Goal: Task Accomplishment & Management: Use online tool/utility

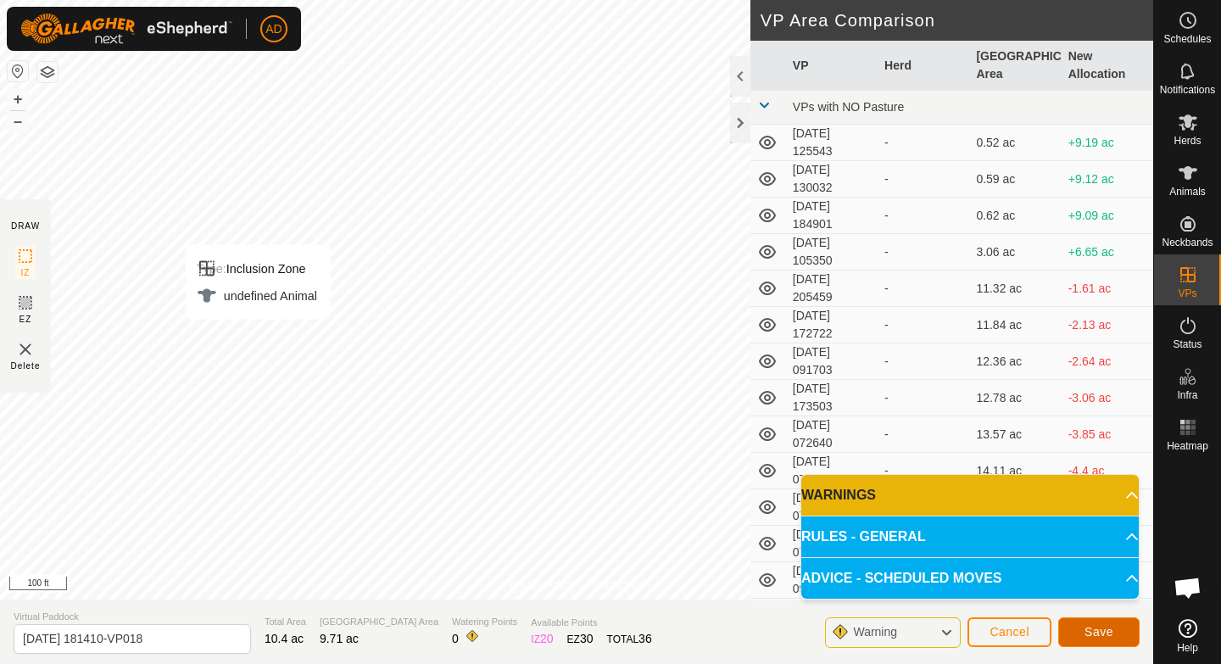
click at [1093, 629] on span "Save" at bounding box center [1098, 632] width 29 height 14
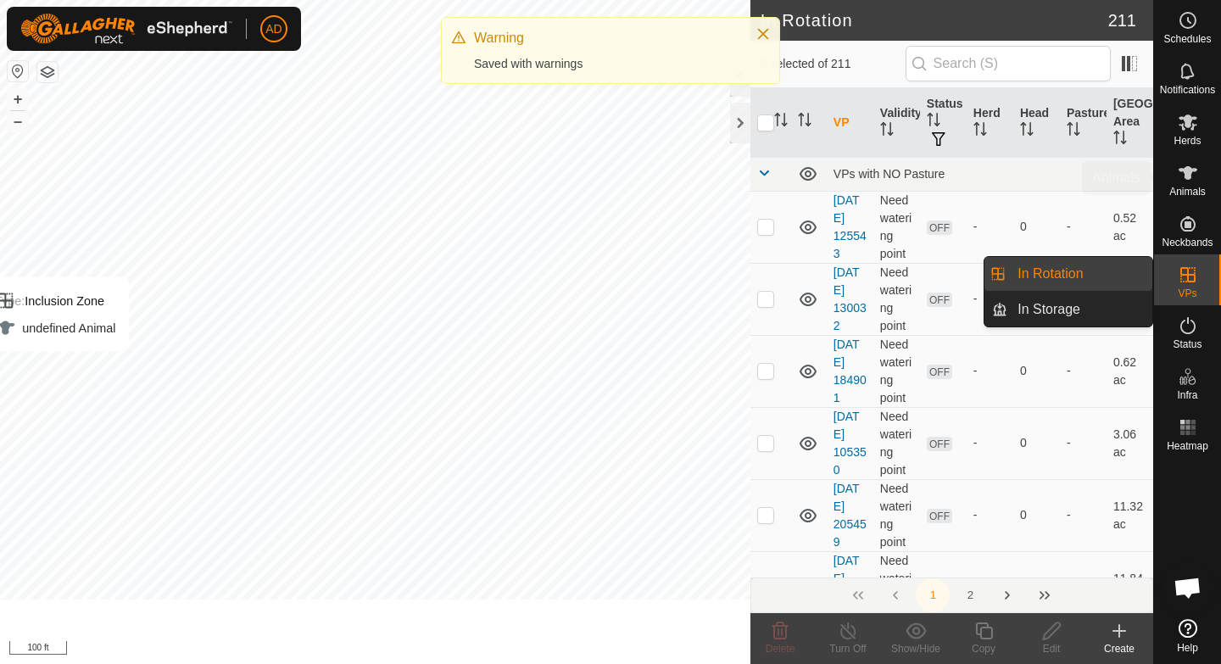
click at [1181, 134] on es-mob-svg-icon at bounding box center [1188, 122] width 31 height 27
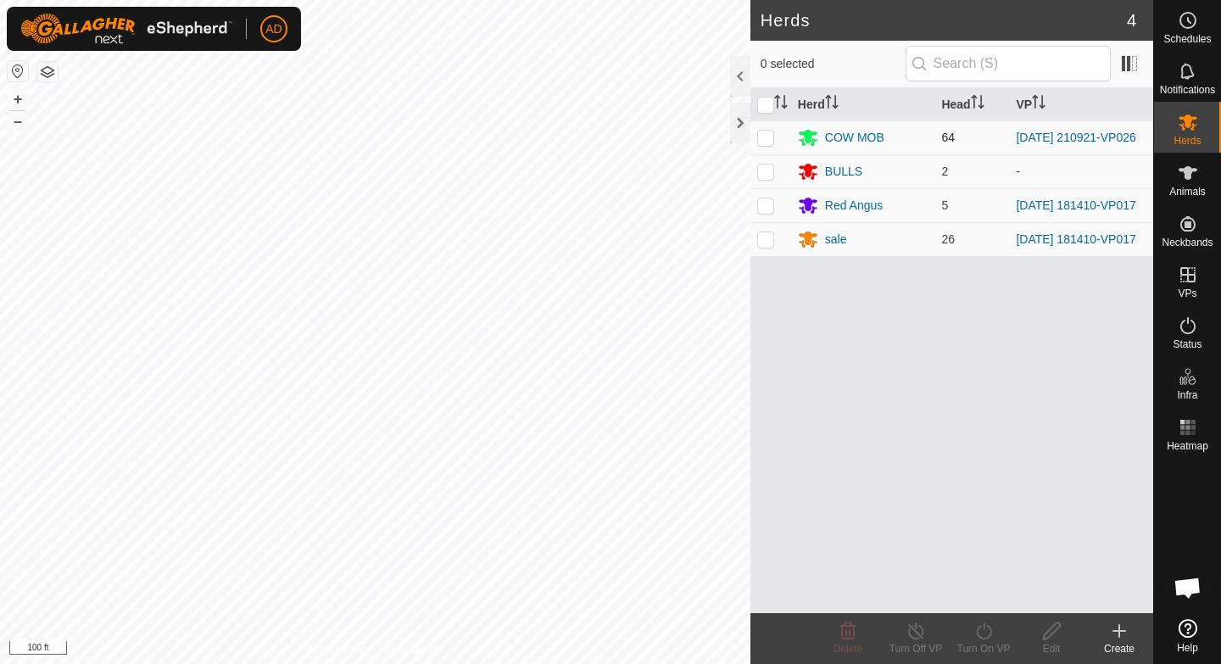
click at [767, 135] on p-checkbox at bounding box center [765, 138] width 17 height 14
checkbox input "false"
click at [767, 207] on p-checkbox at bounding box center [765, 205] width 17 height 14
checkbox input "true"
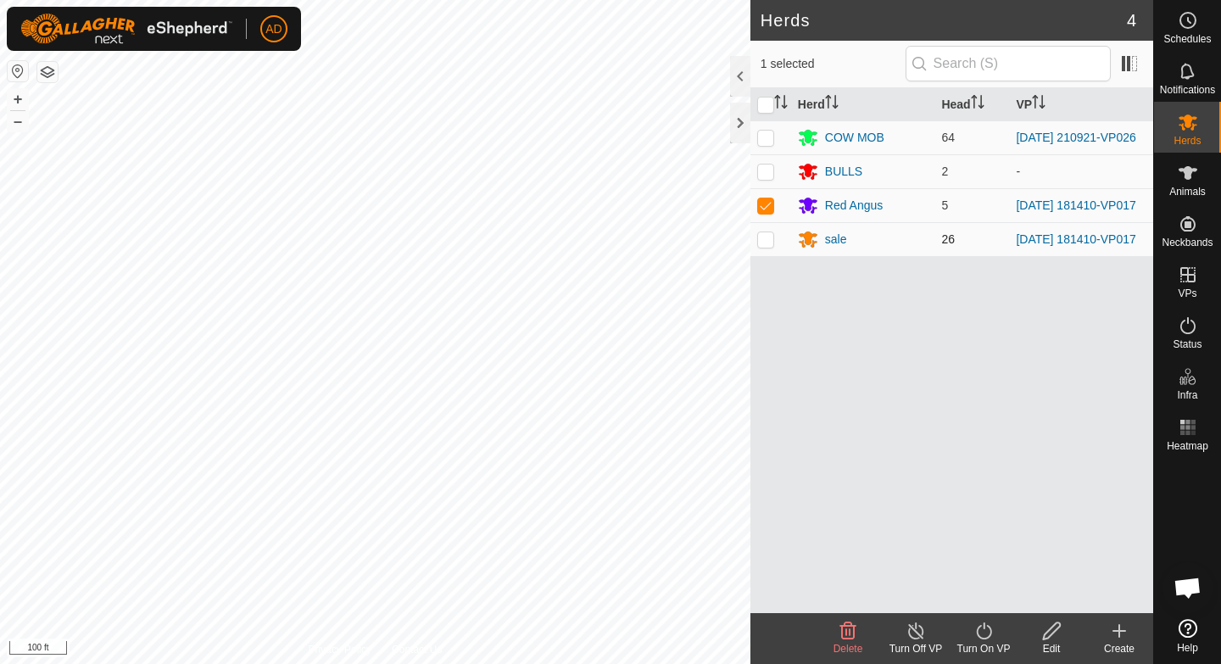
click at [766, 246] on p-checkbox at bounding box center [765, 239] width 17 height 14
checkbox input "true"
click at [973, 659] on div "Turn On VP" at bounding box center [984, 638] width 68 height 51
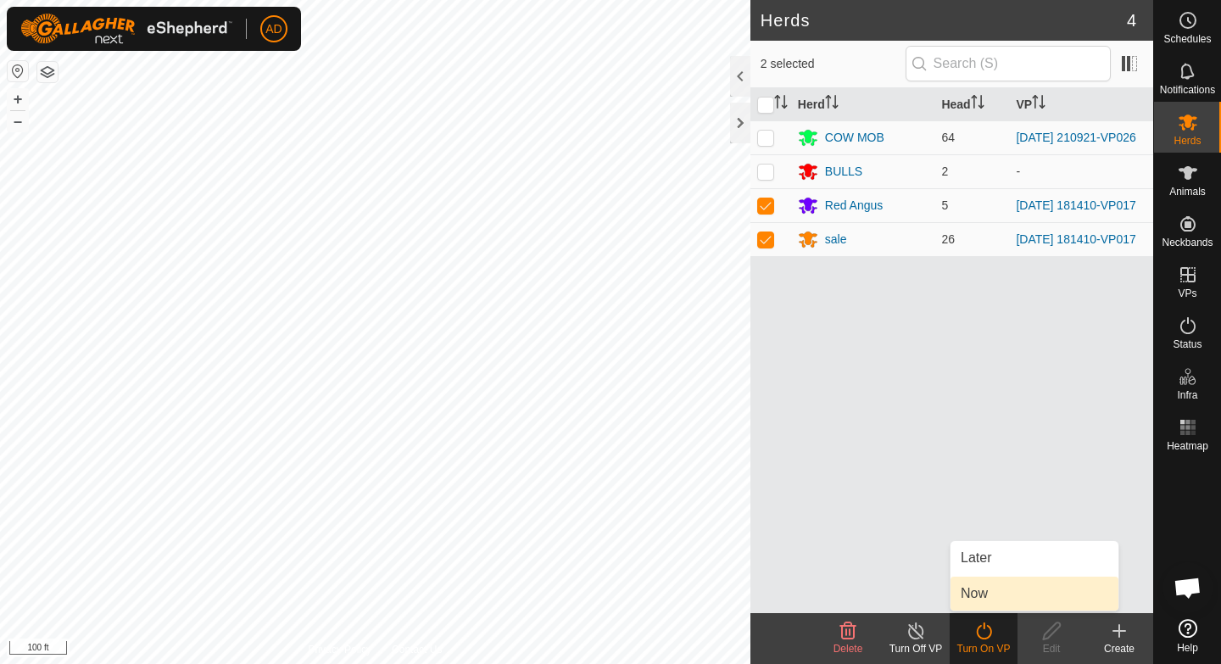
click at [987, 586] on link "Now" at bounding box center [1034, 594] width 168 height 34
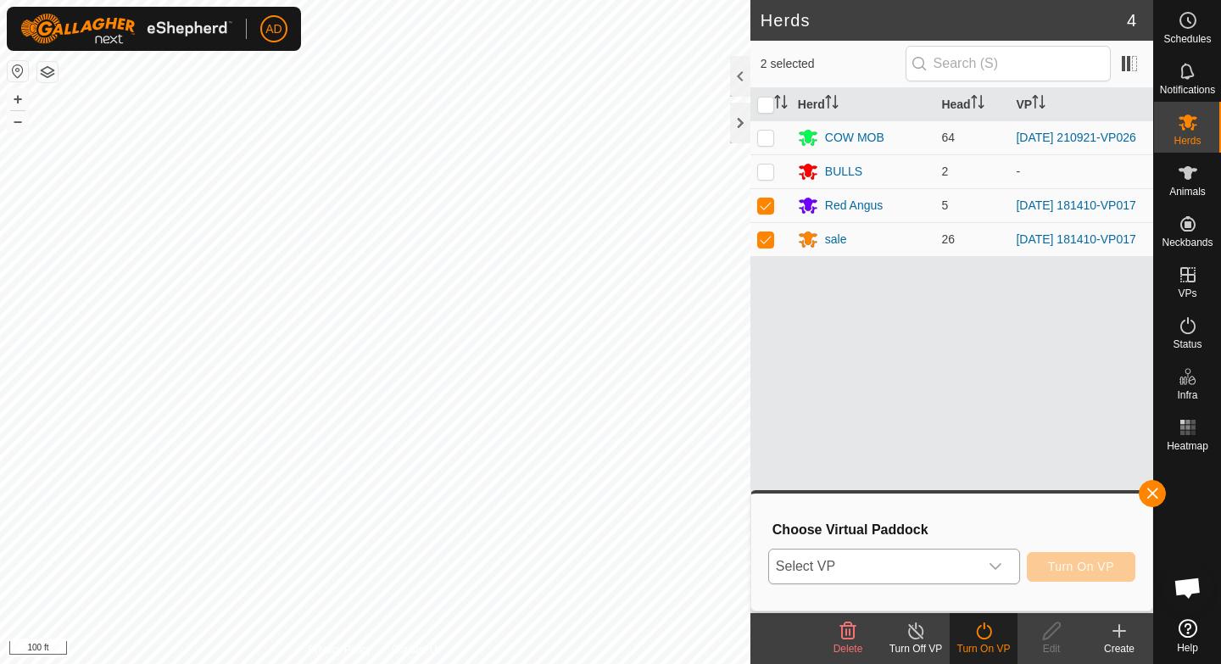
click at [900, 562] on span "Select VP" at bounding box center [873, 566] width 209 height 34
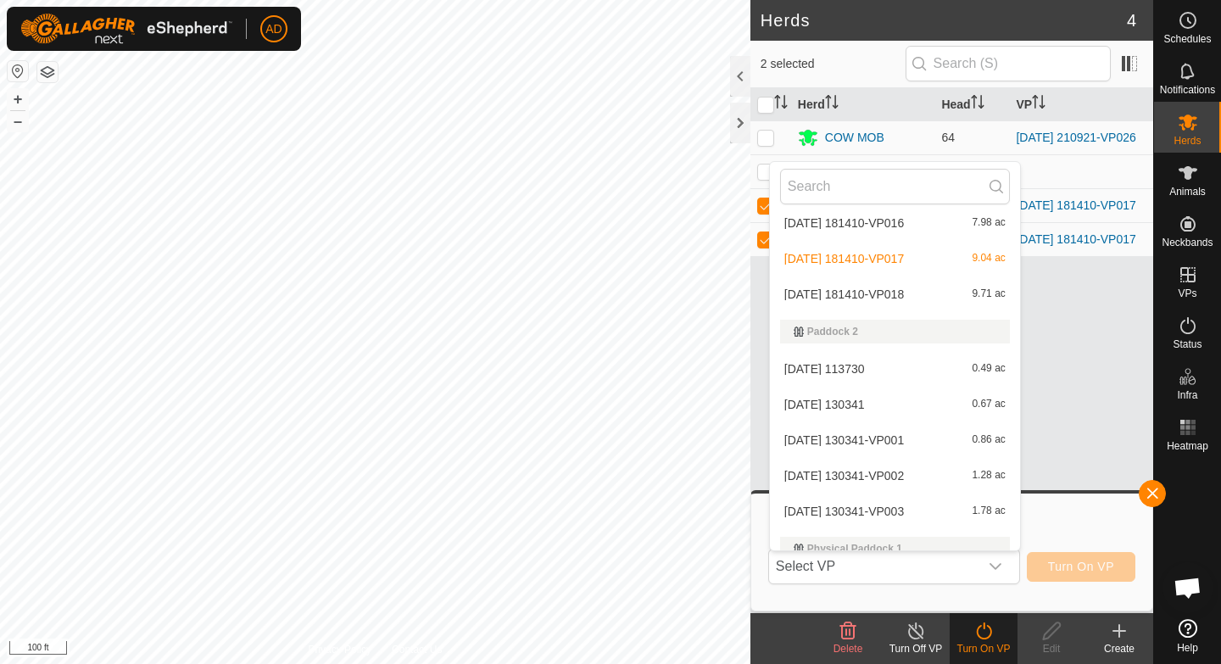
scroll to position [4399, 0]
click at [866, 290] on li "[DATE] 181410-VP018 9.71 ac" at bounding box center [895, 297] width 250 height 34
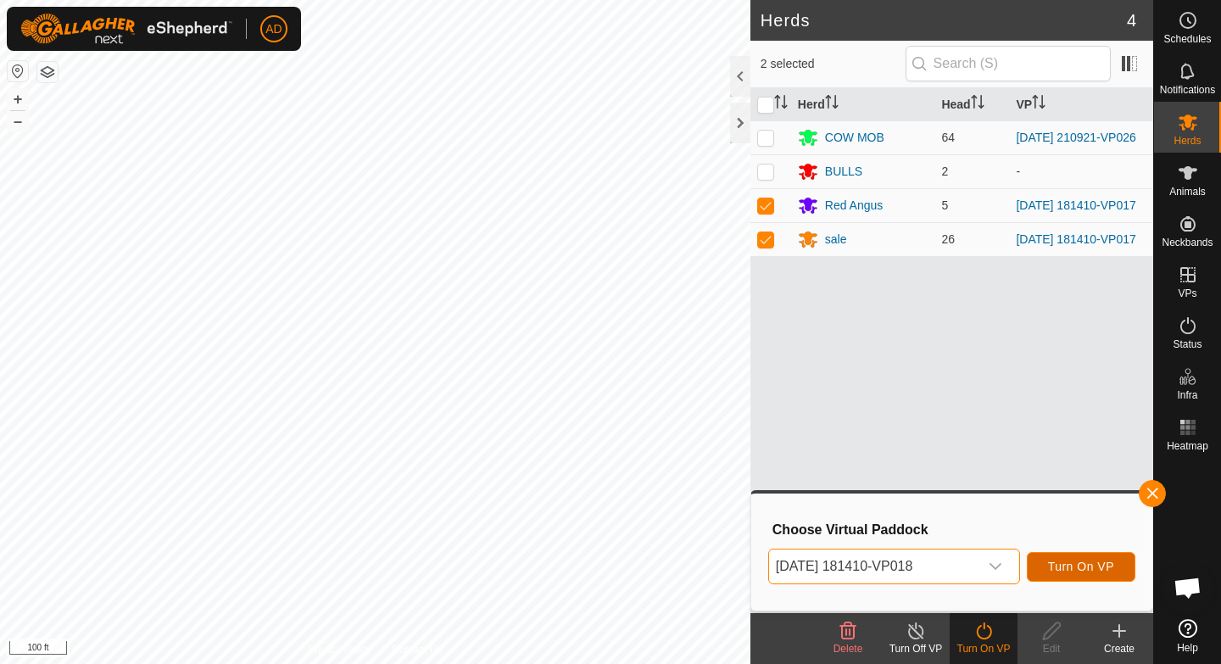
click at [1078, 567] on span "Turn On VP" at bounding box center [1081, 567] width 66 height 14
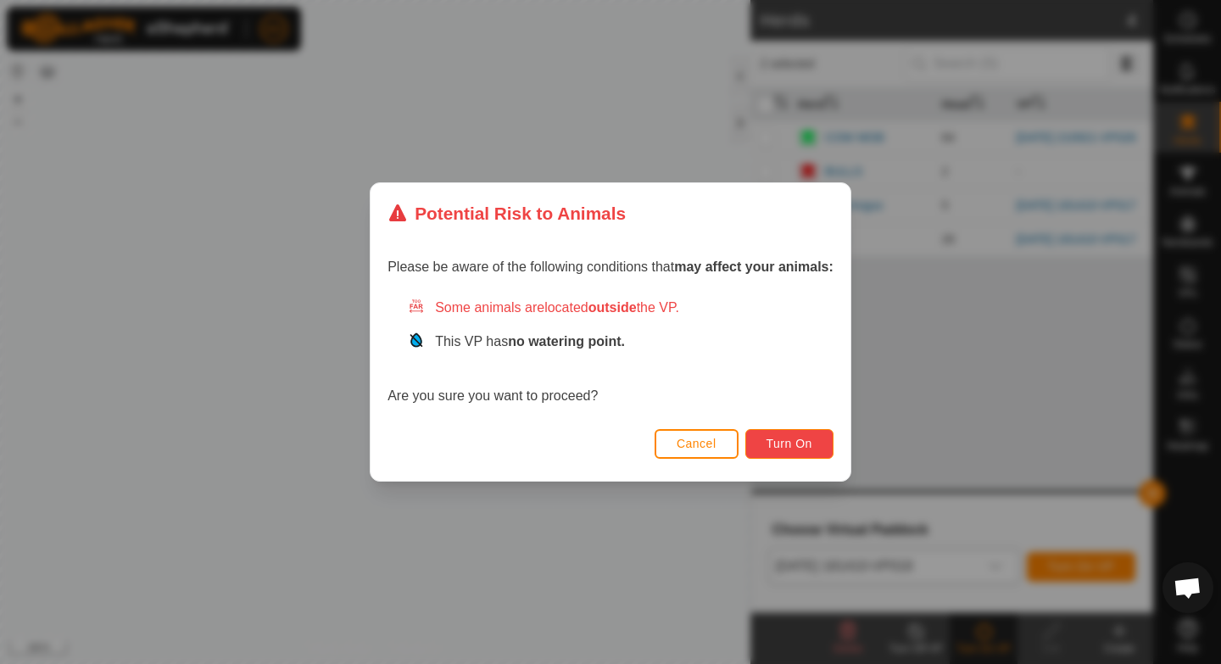
click at [805, 446] on span "Turn On" at bounding box center [789, 444] width 46 height 14
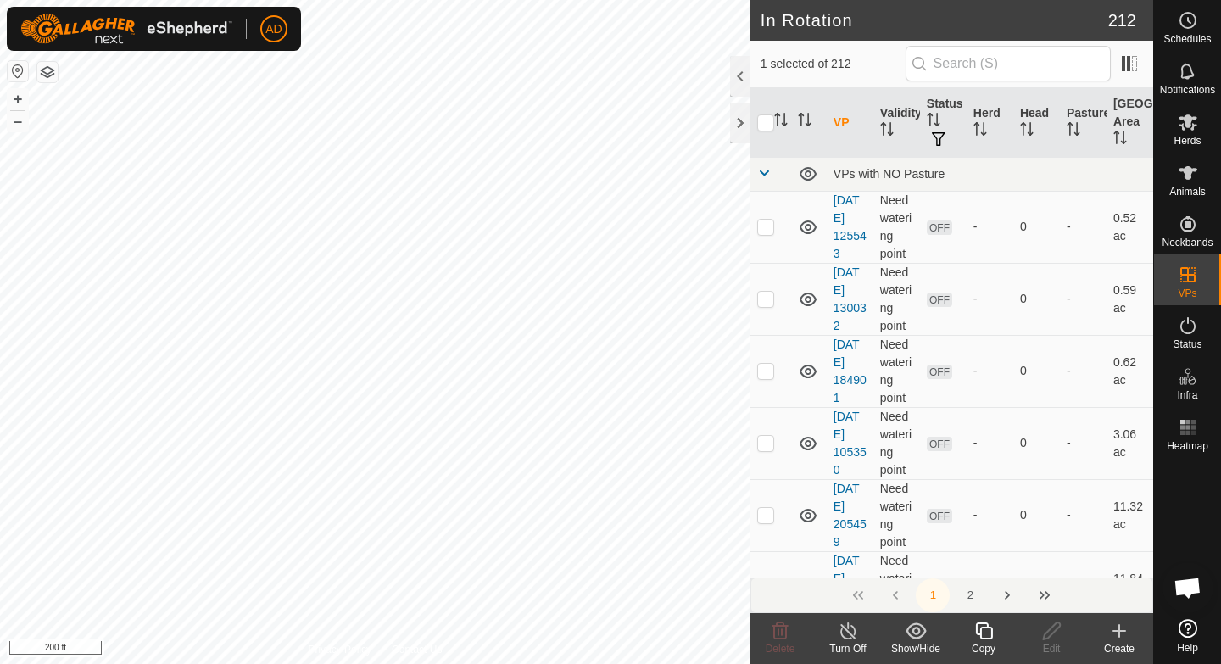
click at [994, 643] on div "Copy" at bounding box center [984, 648] width 68 height 15
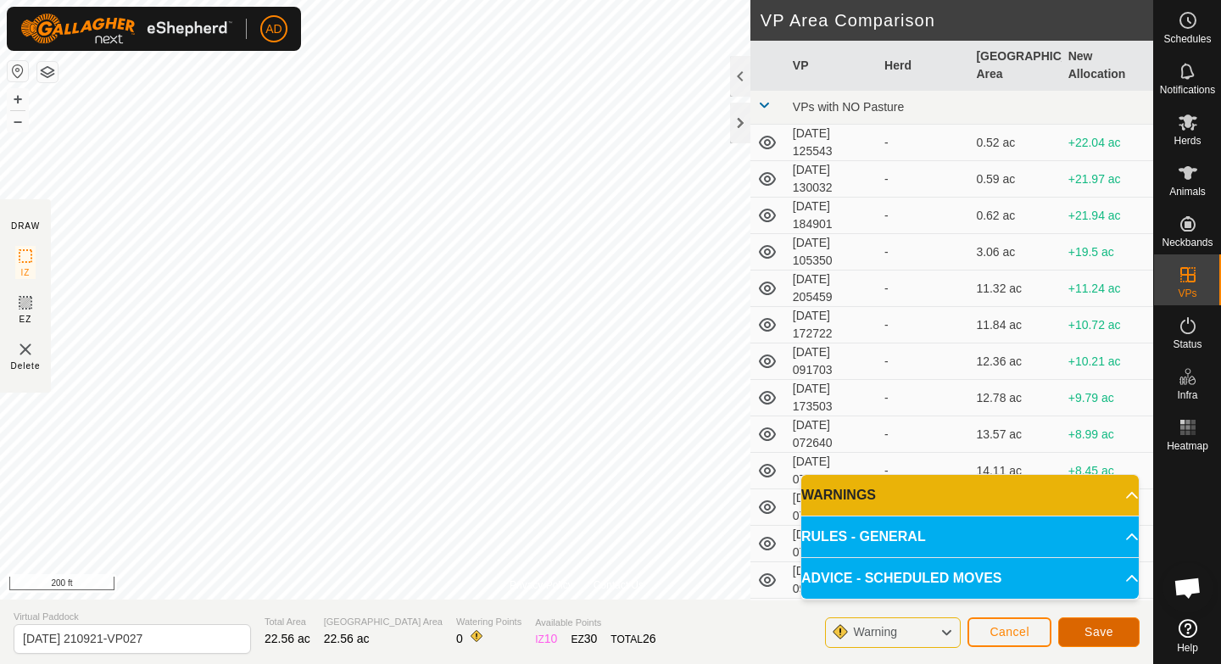
click at [1095, 635] on span "Save" at bounding box center [1098, 632] width 29 height 14
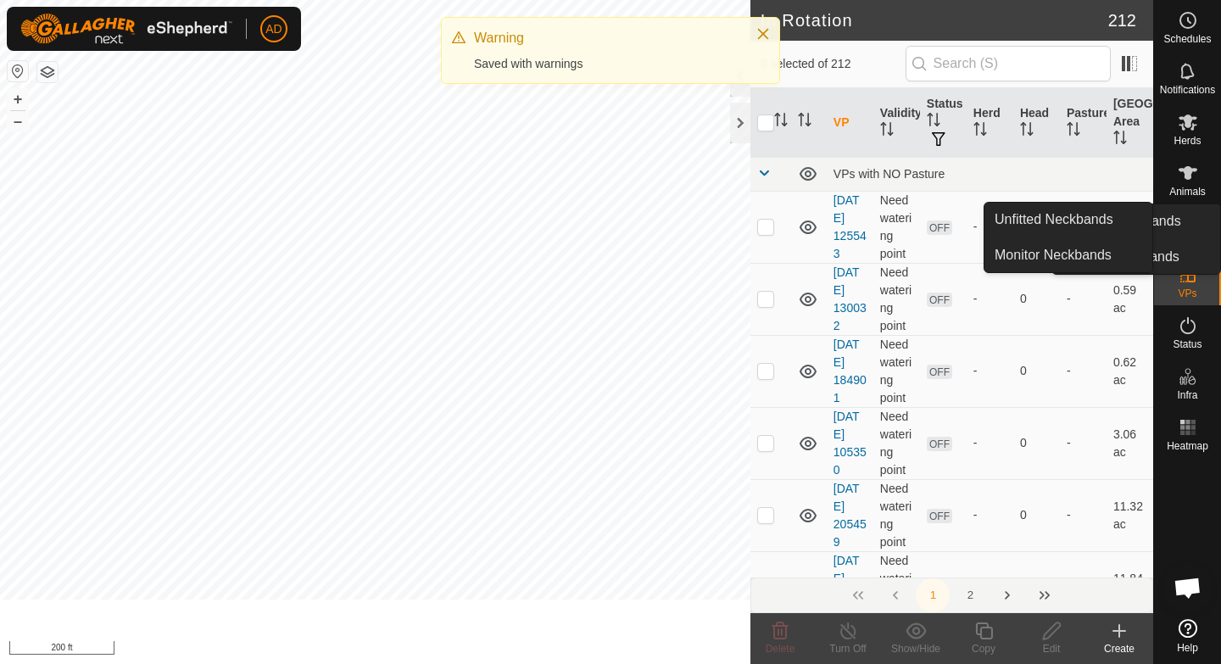
click at [1201, 133] on es-mob-svg-icon at bounding box center [1188, 122] width 31 height 27
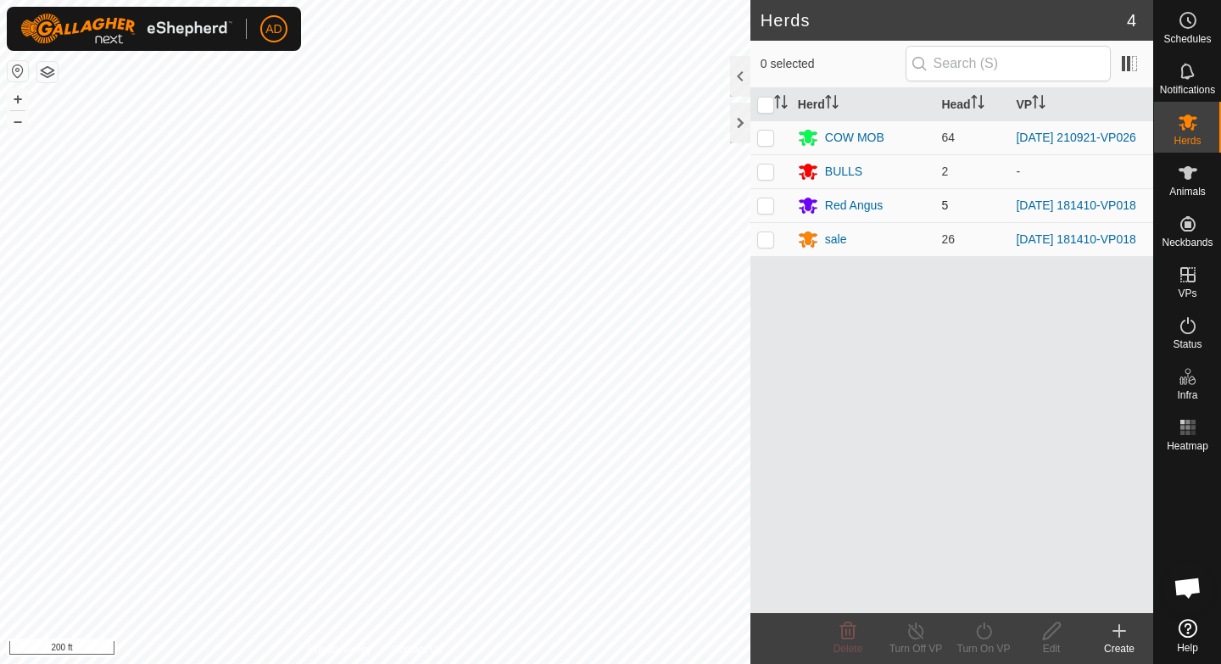
click at [766, 208] on p-checkbox at bounding box center [765, 205] width 17 height 14
checkbox input "true"
click at [757, 242] on p-checkbox at bounding box center [765, 239] width 17 height 14
checkbox input "true"
click at [773, 212] on p-checkbox at bounding box center [765, 205] width 17 height 14
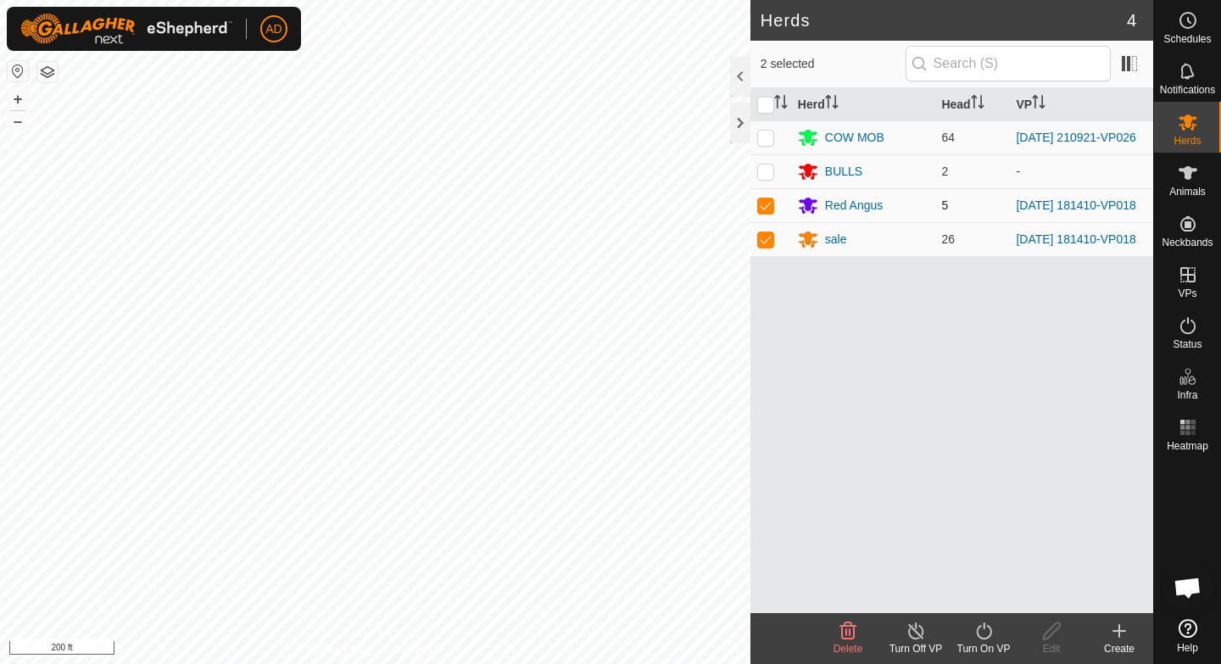
checkbox input "false"
click at [771, 240] on p-checkbox at bounding box center [765, 239] width 17 height 14
checkbox input "false"
click at [764, 136] on p-checkbox at bounding box center [765, 138] width 17 height 14
checkbox input "true"
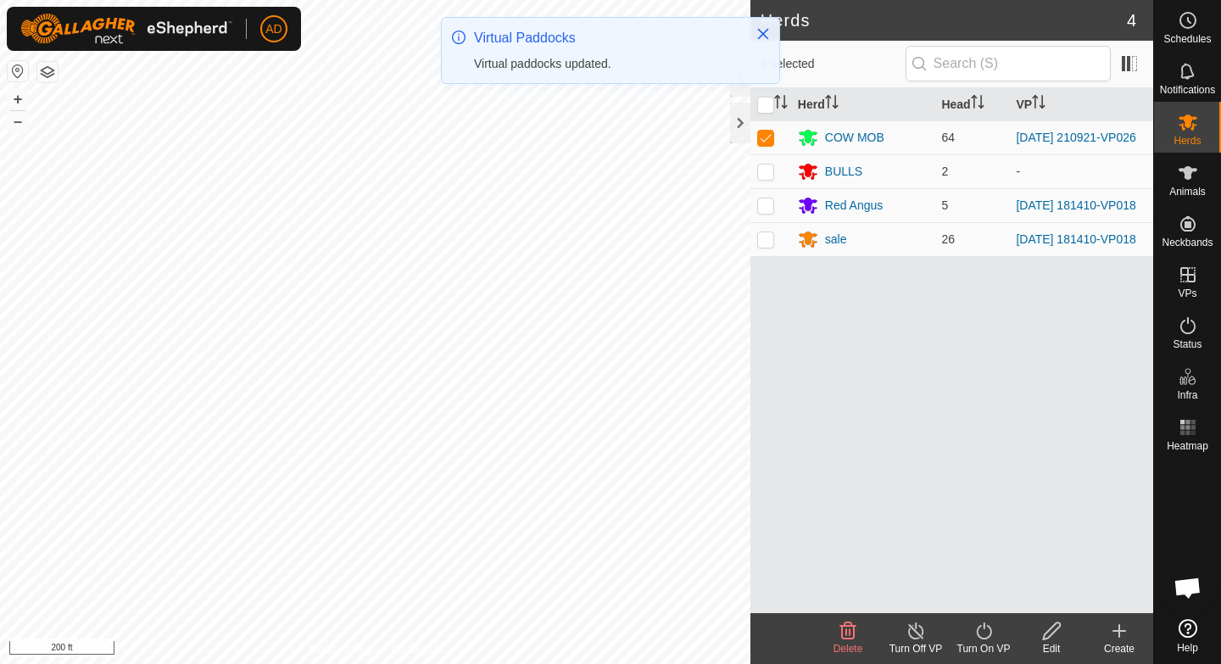
click at [979, 637] on icon at bounding box center [983, 631] width 21 height 20
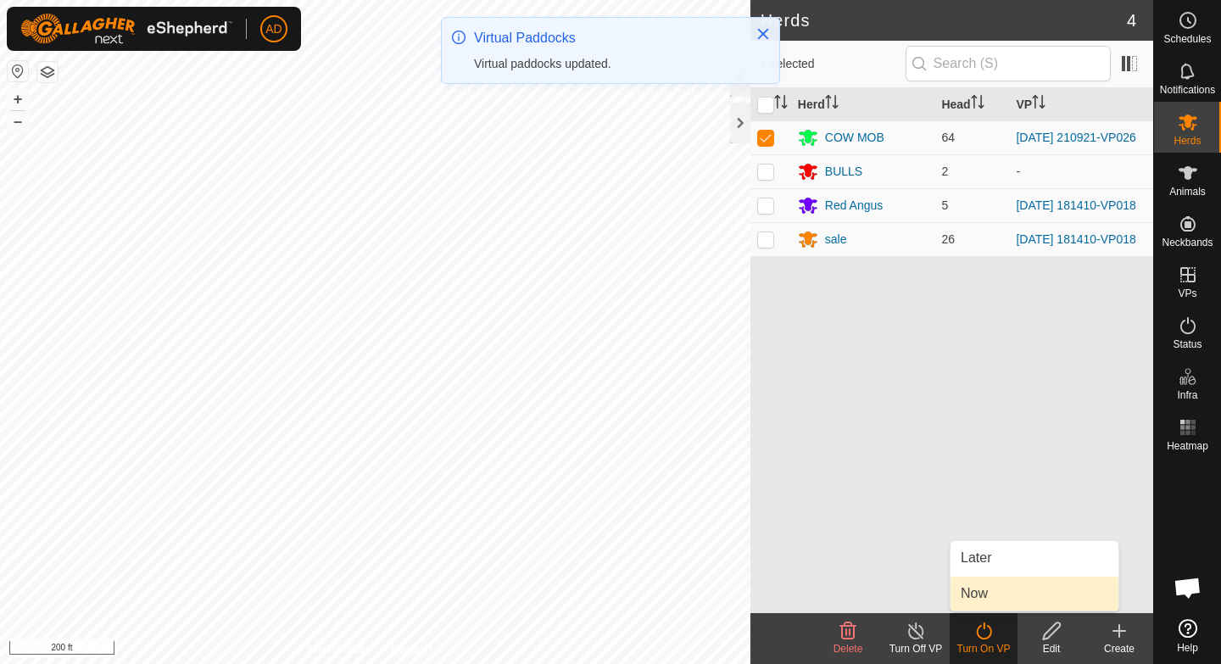
click at [984, 597] on link "Now" at bounding box center [1034, 594] width 168 height 34
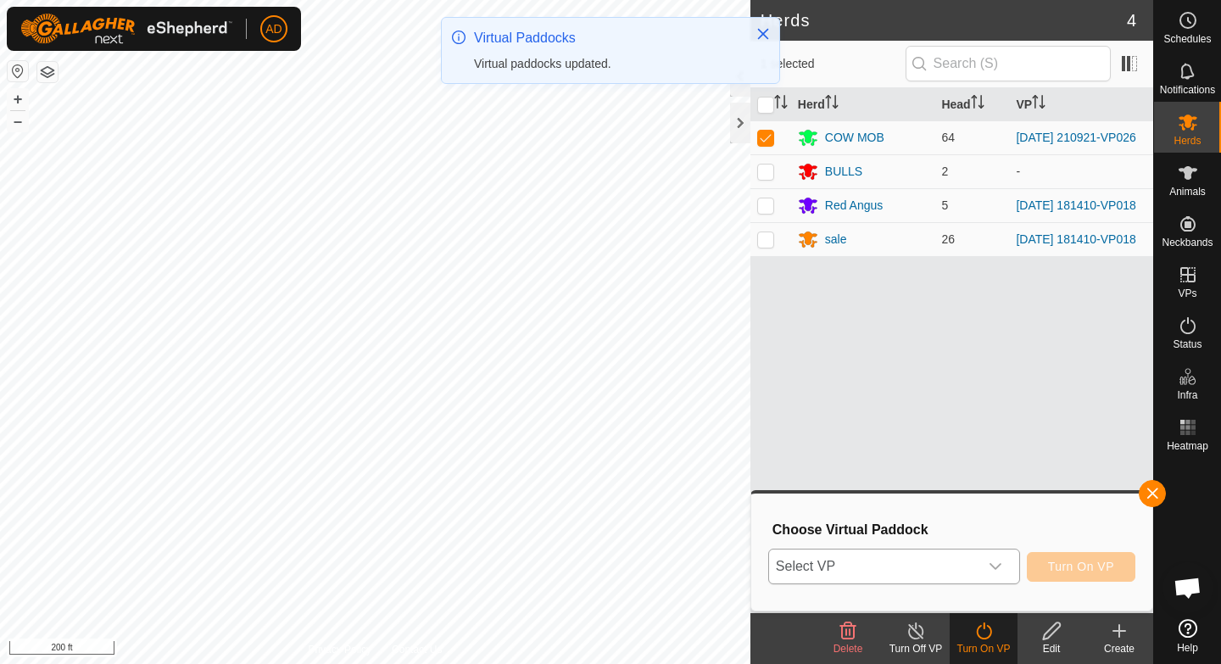
click at [976, 572] on span "Select VP" at bounding box center [873, 566] width 209 height 34
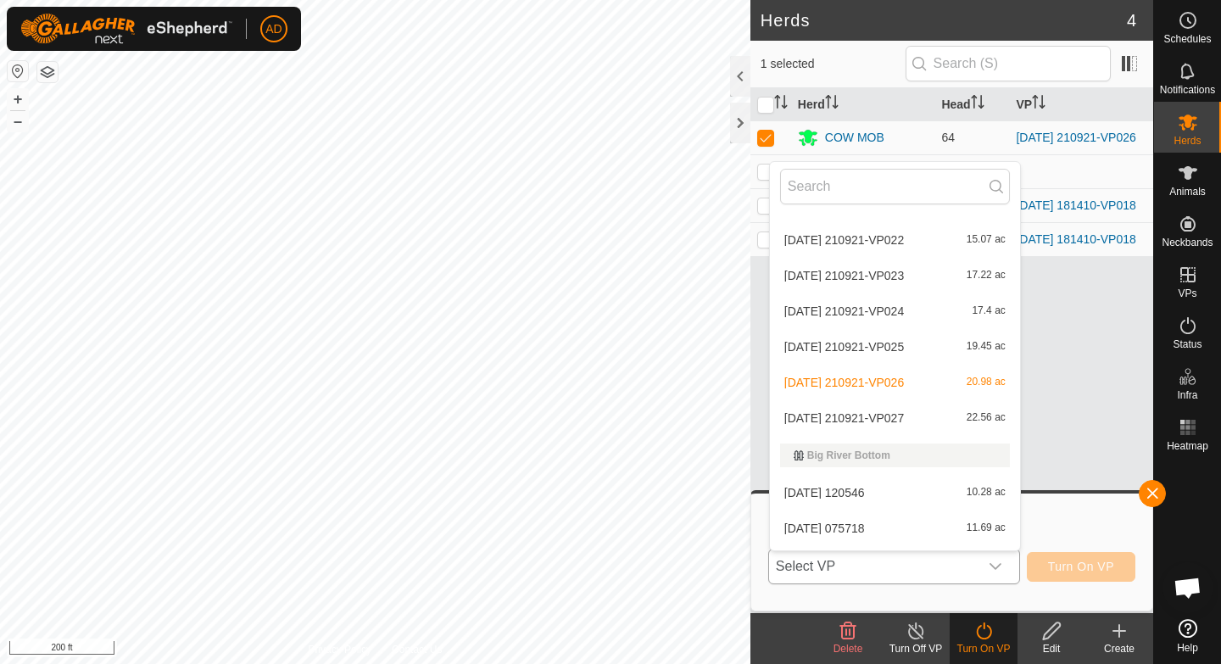
scroll to position [1545, 0]
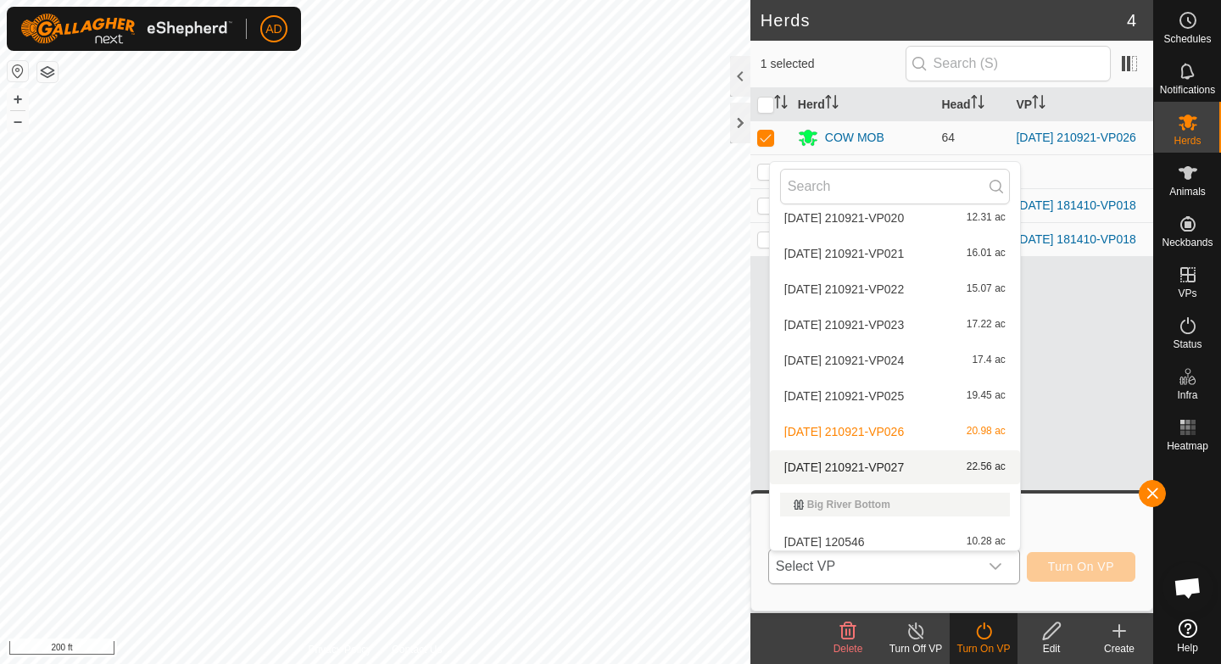
click at [880, 464] on li "[DATE] 210921-VP027 22.56 ac" at bounding box center [895, 467] width 250 height 34
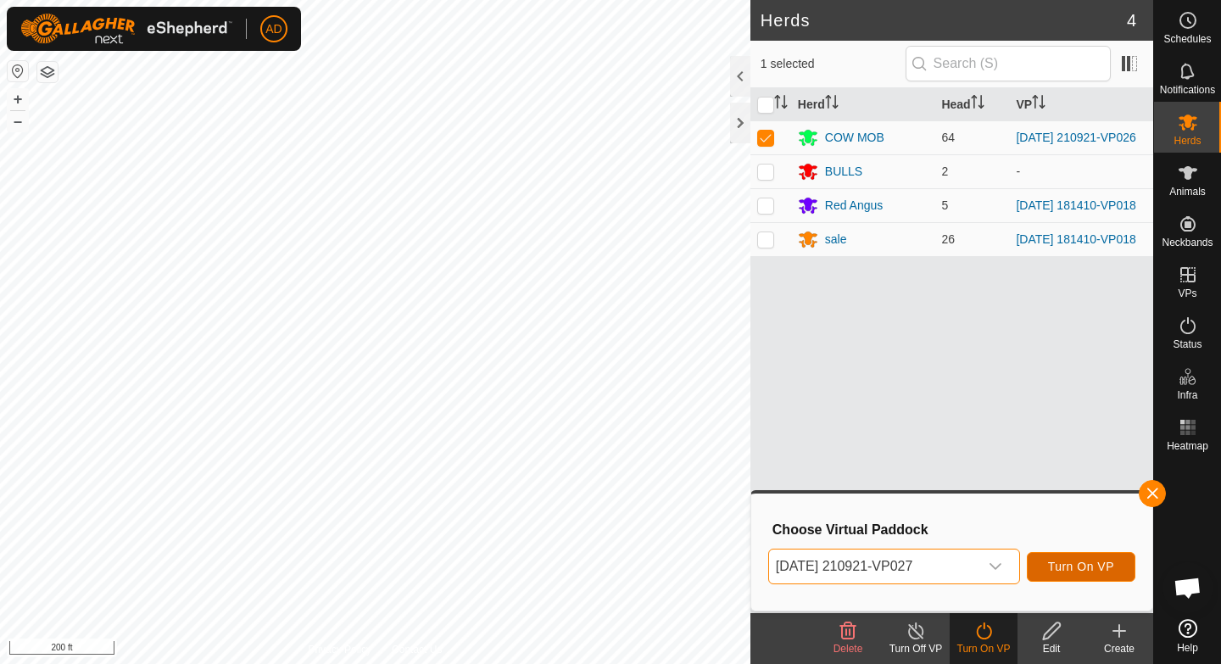
click at [1073, 572] on span "Turn On VP" at bounding box center [1081, 567] width 66 height 14
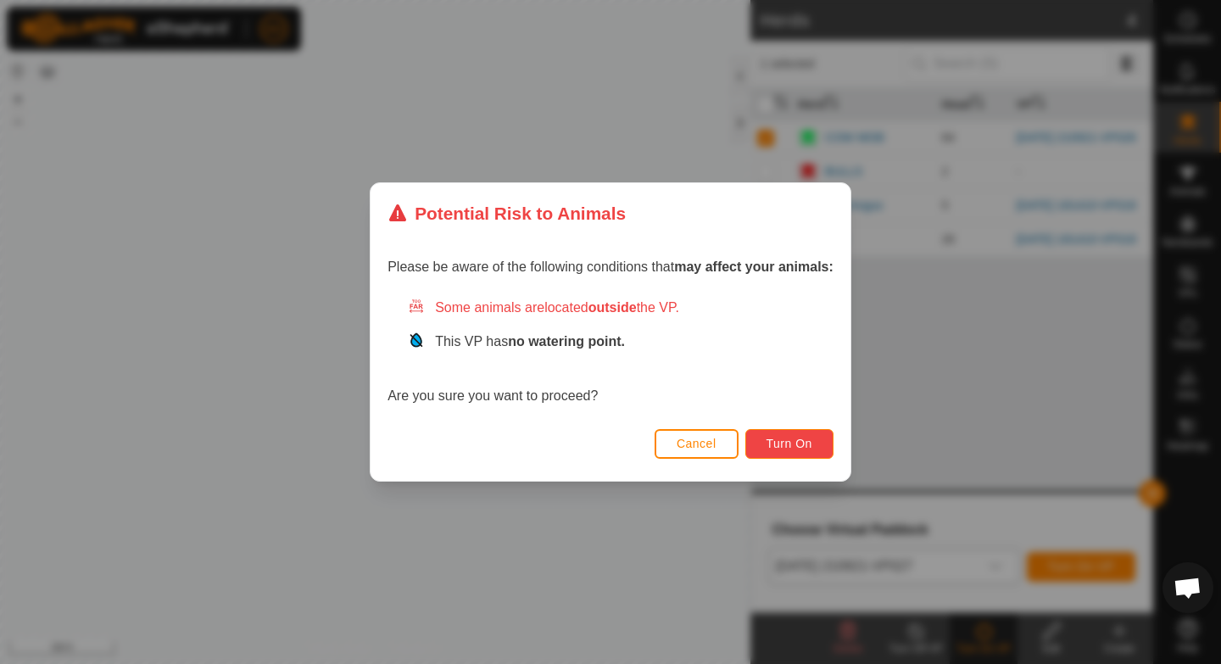
click at [818, 442] on button "Turn On" at bounding box center [789, 444] width 88 height 30
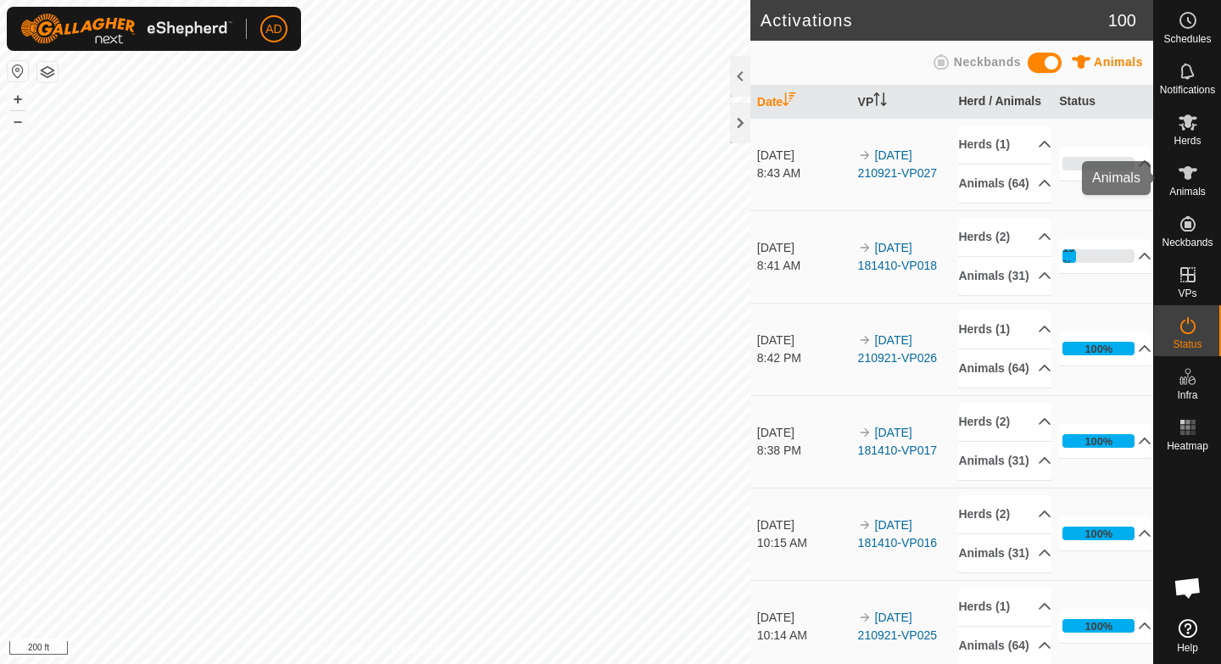
click at [1185, 174] on icon at bounding box center [1187, 173] width 19 height 14
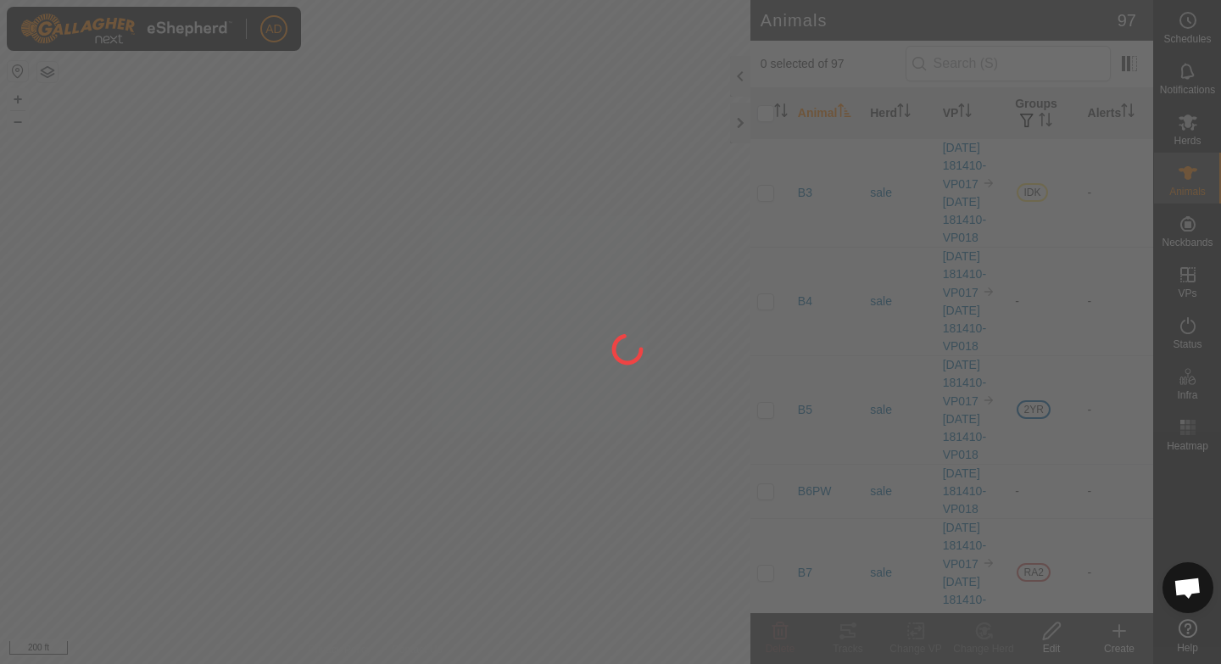
click at [900, 113] on div at bounding box center [610, 332] width 1221 height 664
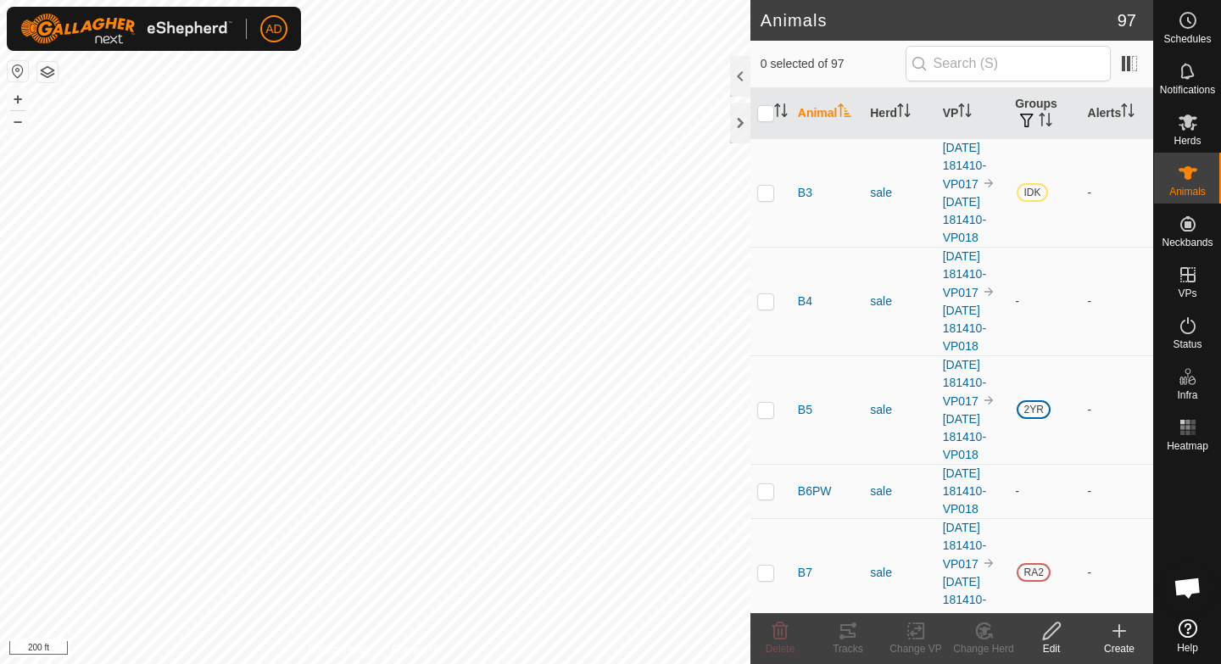
click at [900, 113] on icon "Activate to sort" at bounding box center [904, 110] width 14 height 14
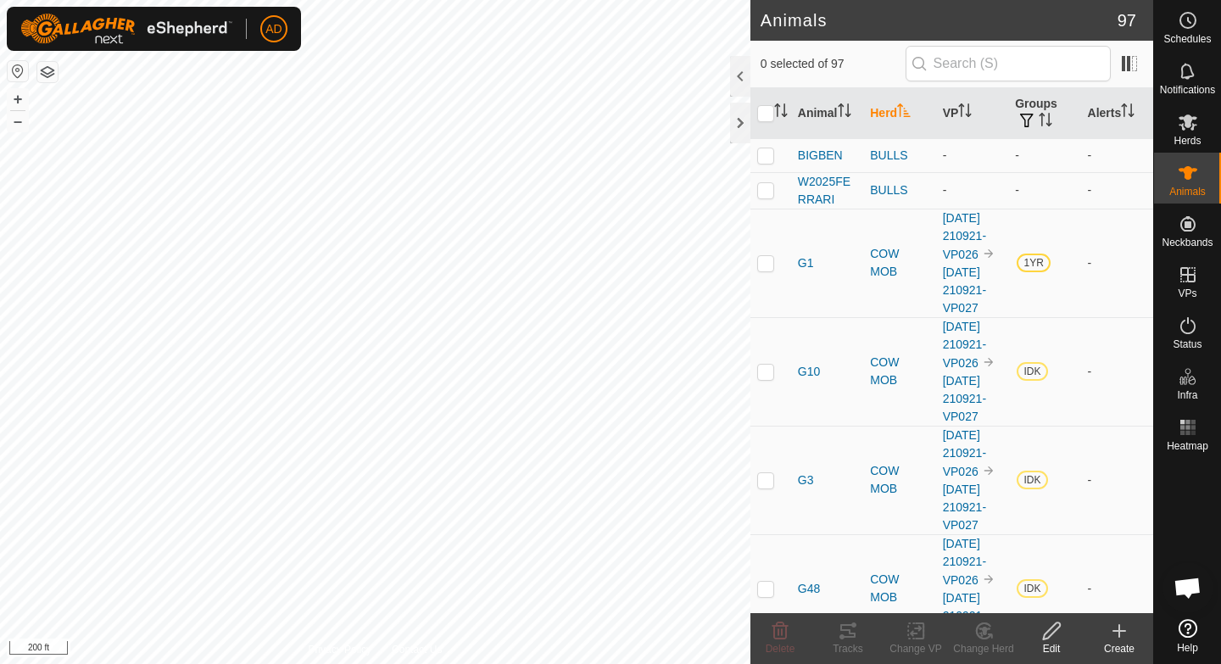
click at [900, 113] on icon "Activate to sort" at bounding box center [904, 110] width 14 height 14
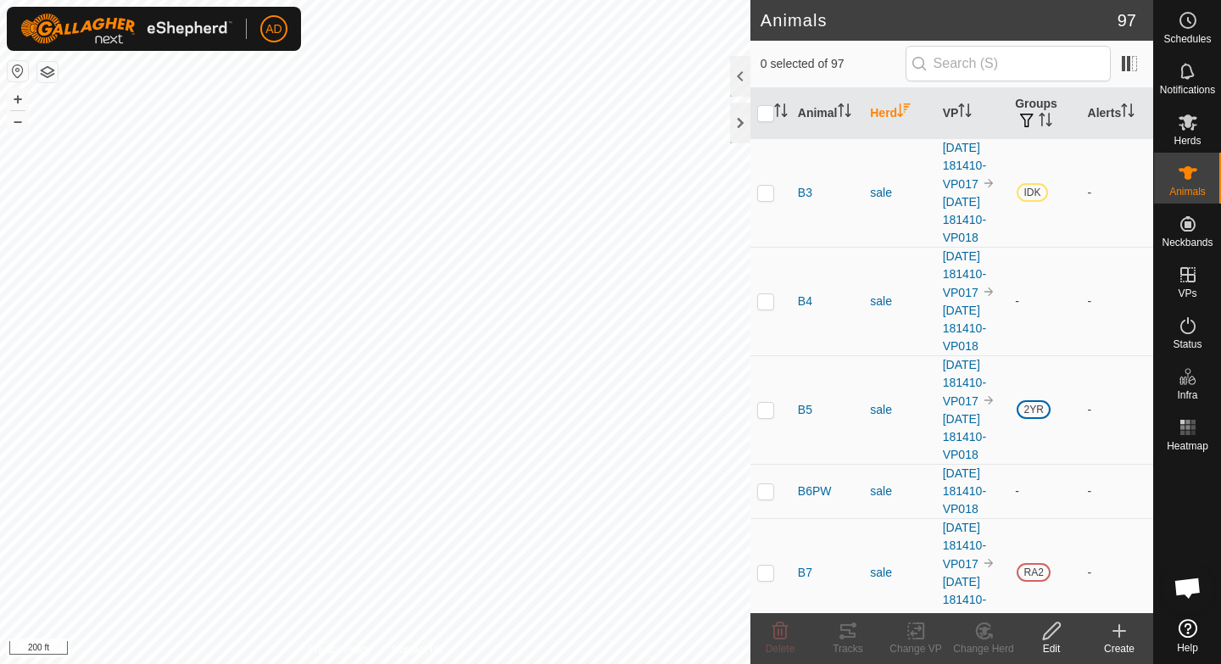
click at [900, 113] on icon "Activate to sort" at bounding box center [904, 110] width 14 height 14
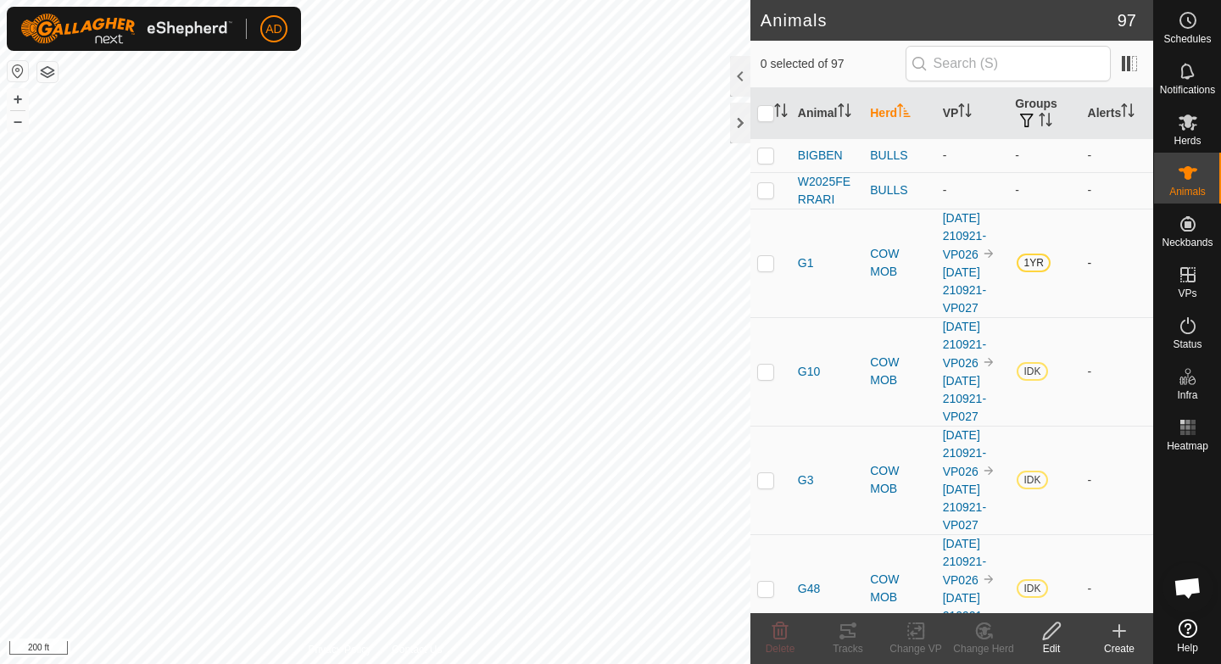
click at [763, 270] on p-checkbox at bounding box center [765, 263] width 17 height 14
checkbox input "true"
click at [767, 378] on p-checkbox at bounding box center [765, 372] width 17 height 14
checkbox input "true"
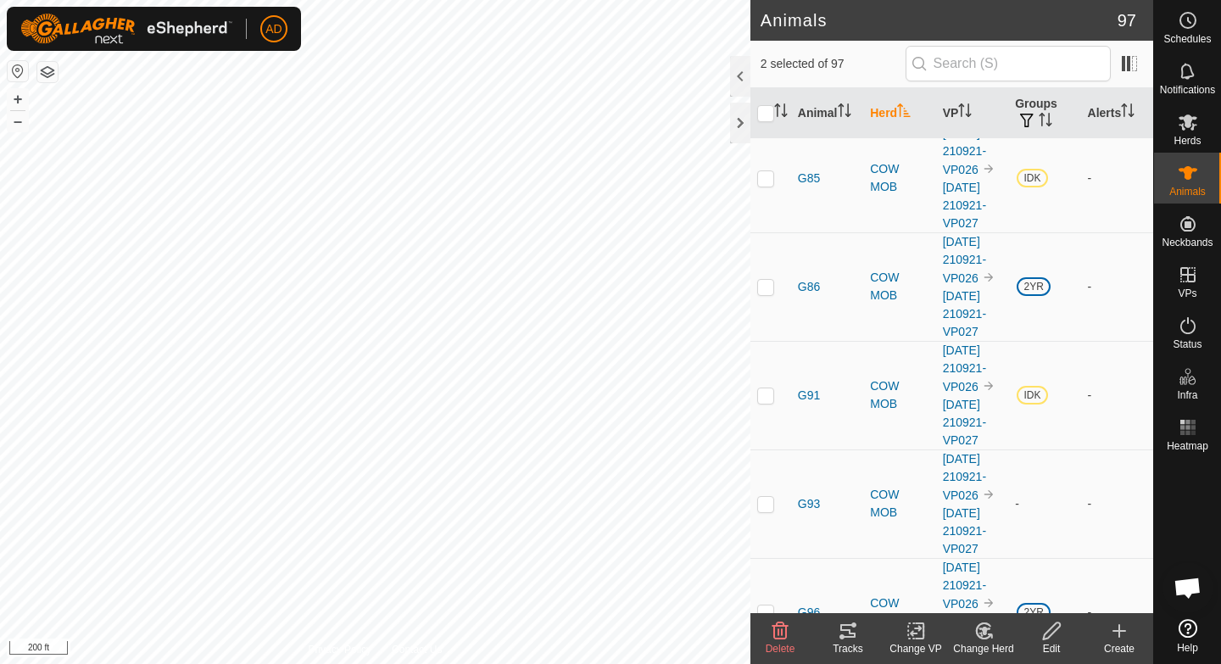
scroll to position [1094, 0]
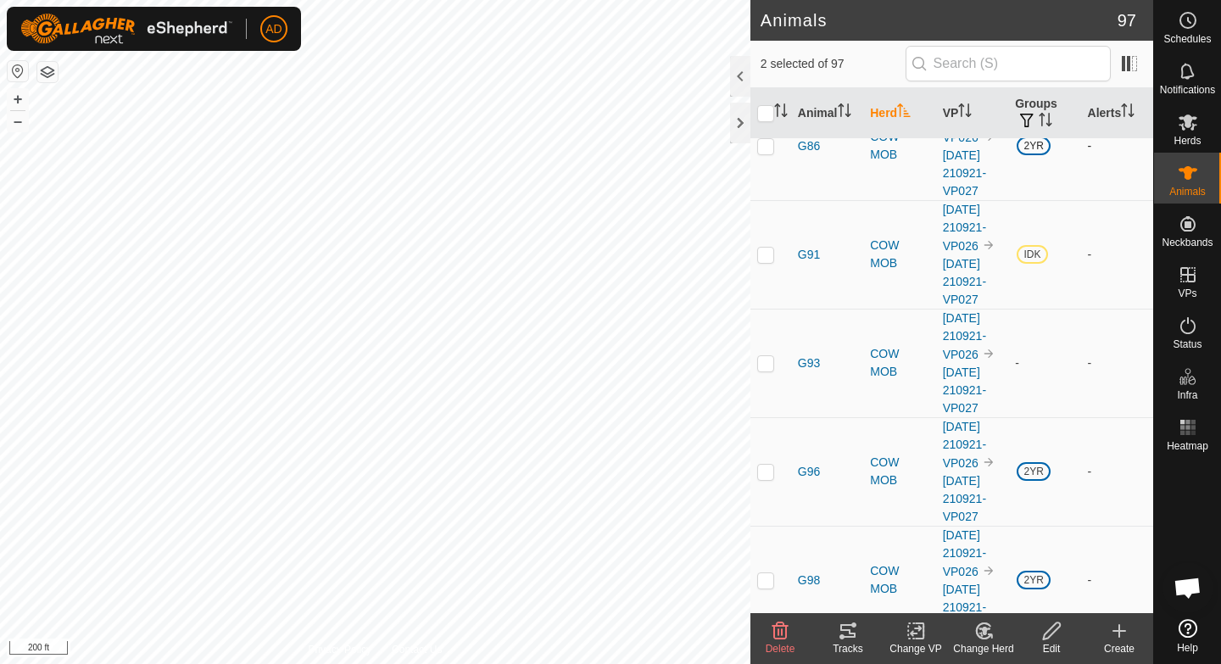
click at [760, 153] on p-checkbox at bounding box center [765, 146] width 17 height 14
checkbox input "true"
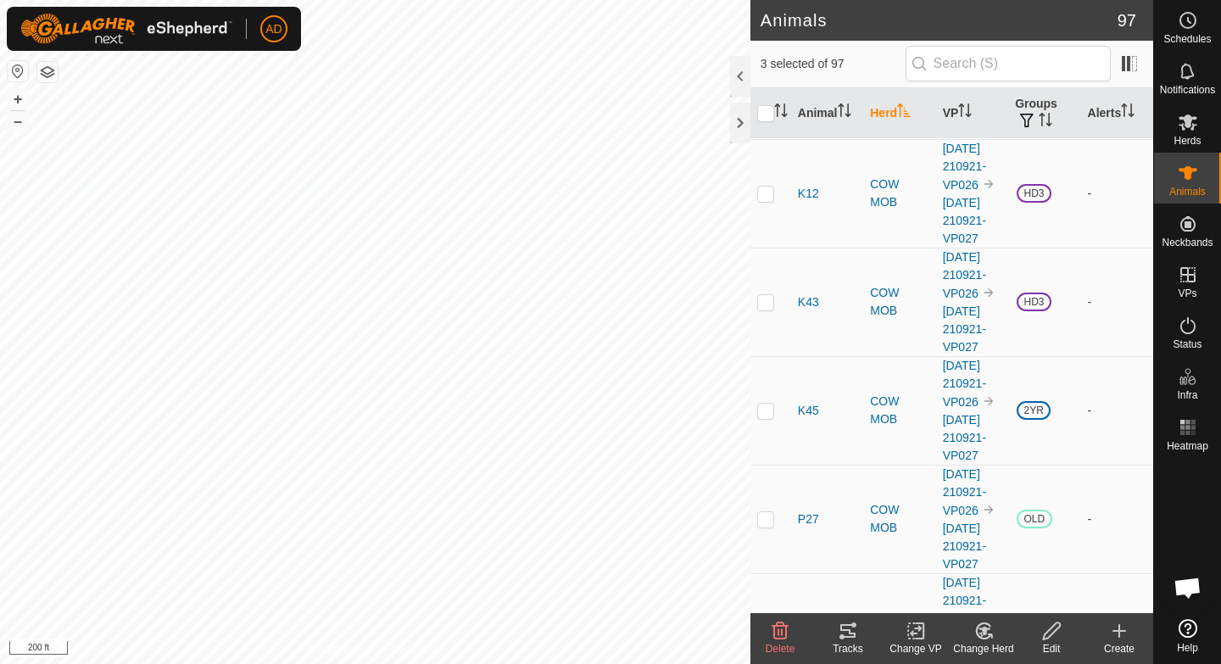
scroll to position [1897, 0]
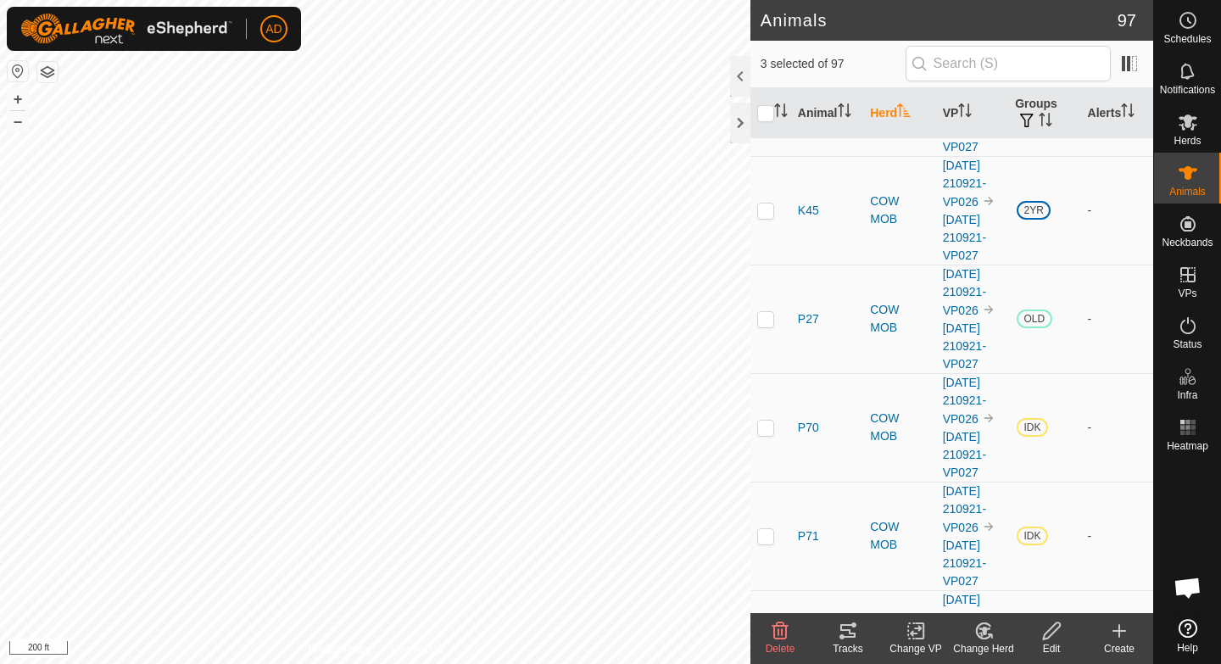
checkbox input "true"
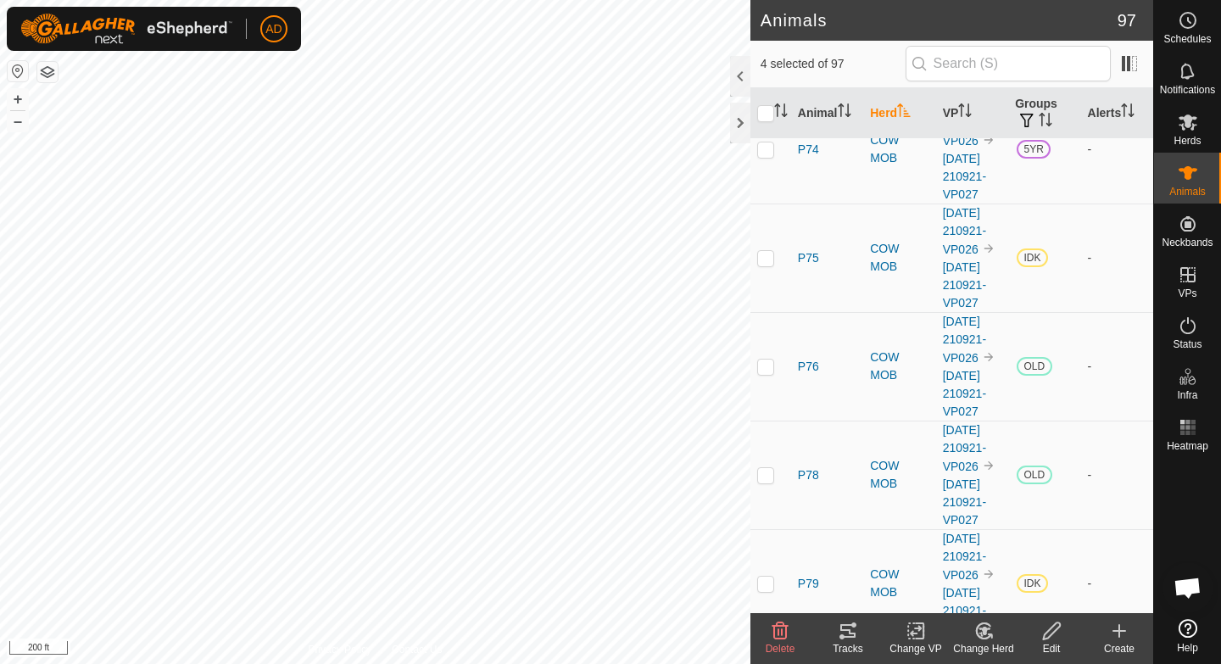
scroll to position [2650, 0]
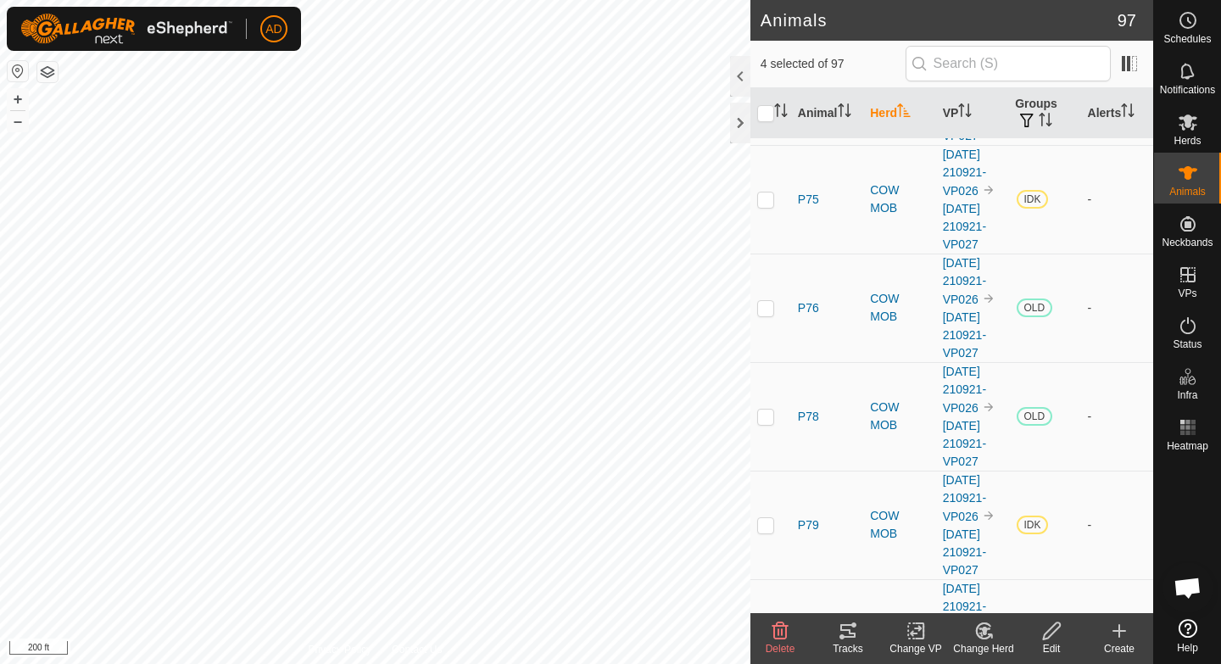
checkbox input "true"
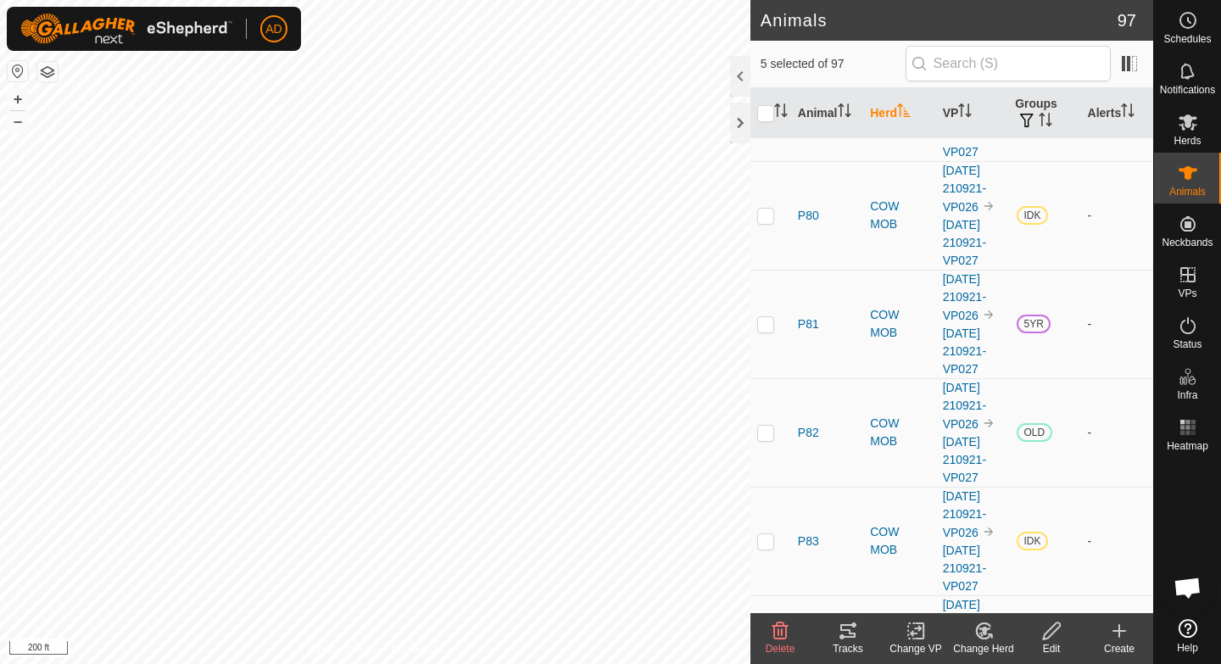
scroll to position [3067, 0]
checkbox input "true"
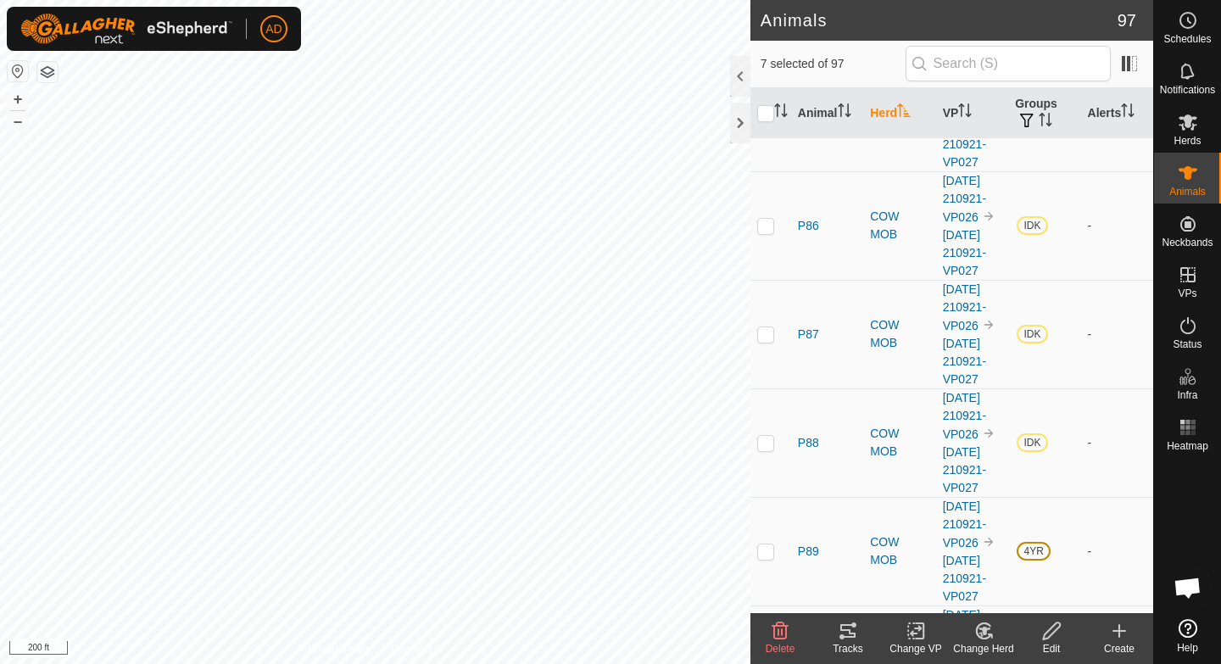
scroll to position [3852, 0]
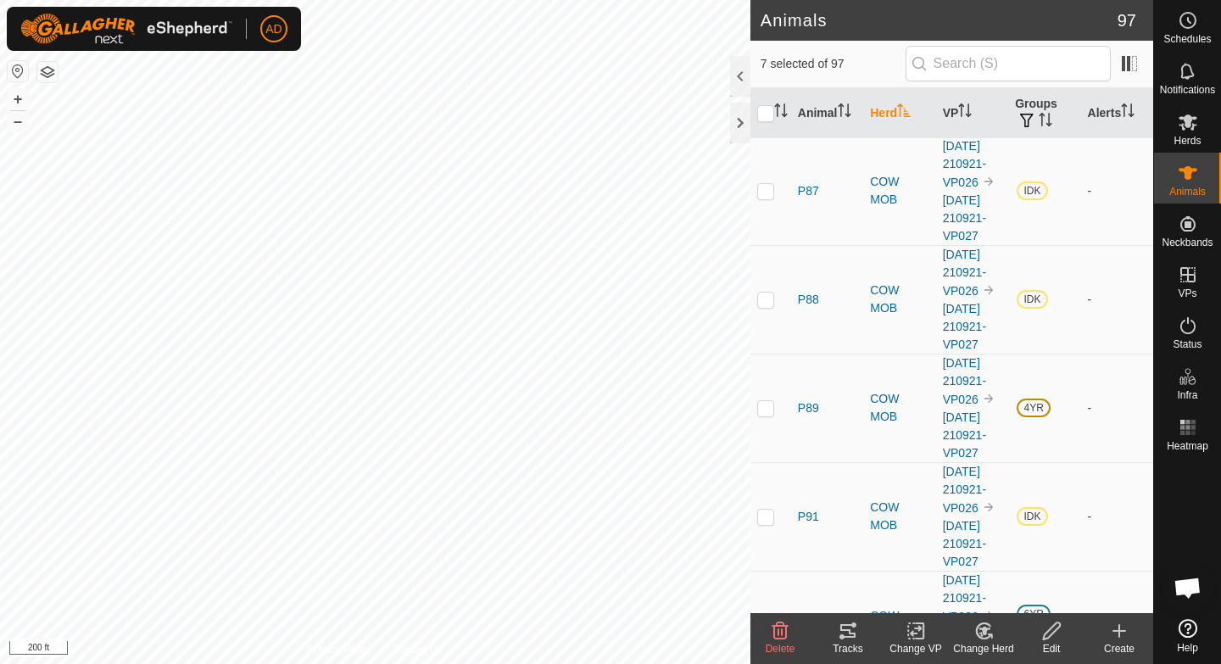
checkbox input "true"
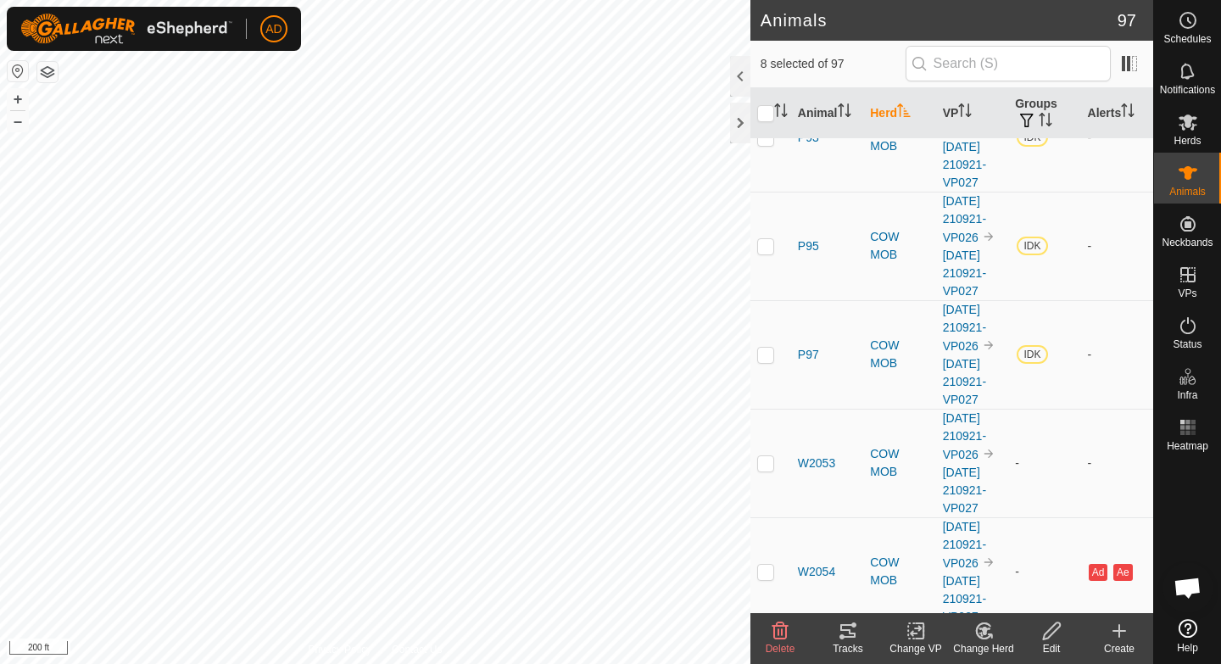
scroll to position [4730, 0]
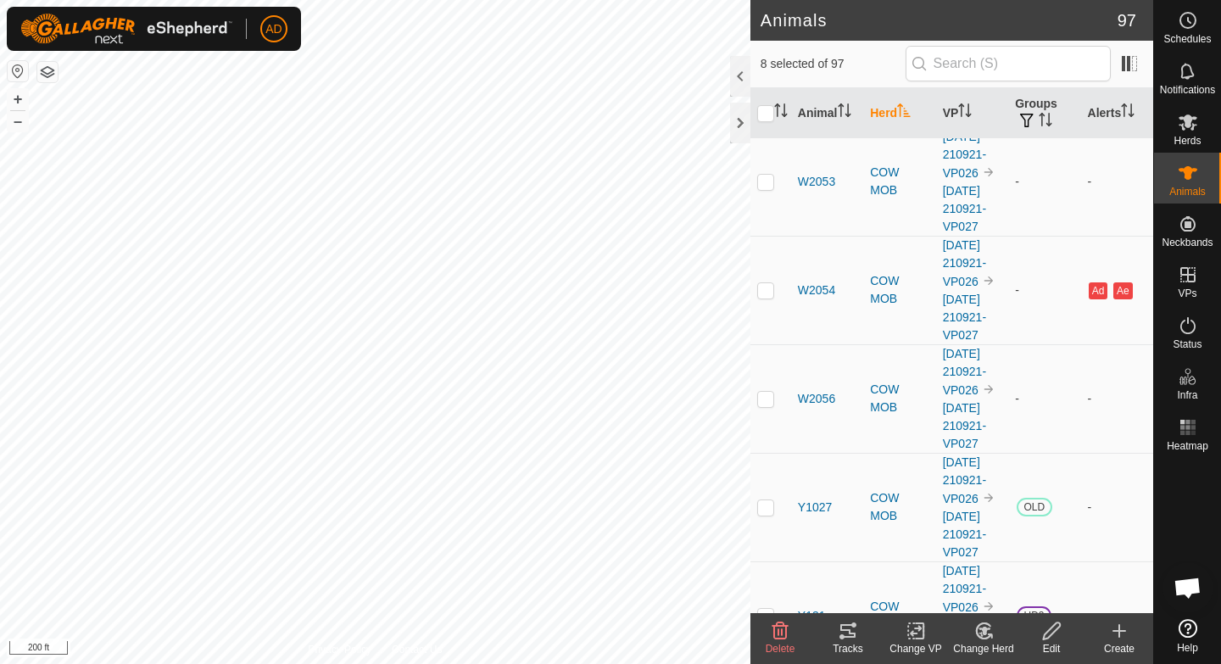
checkbox input "true"
click at [846, 647] on div "Tracks" at bounding box center [848, 648] width 68 height 15
click at [835, 639] on tracks-svg-icon at bounding box center [848, 631] width 68 height 20
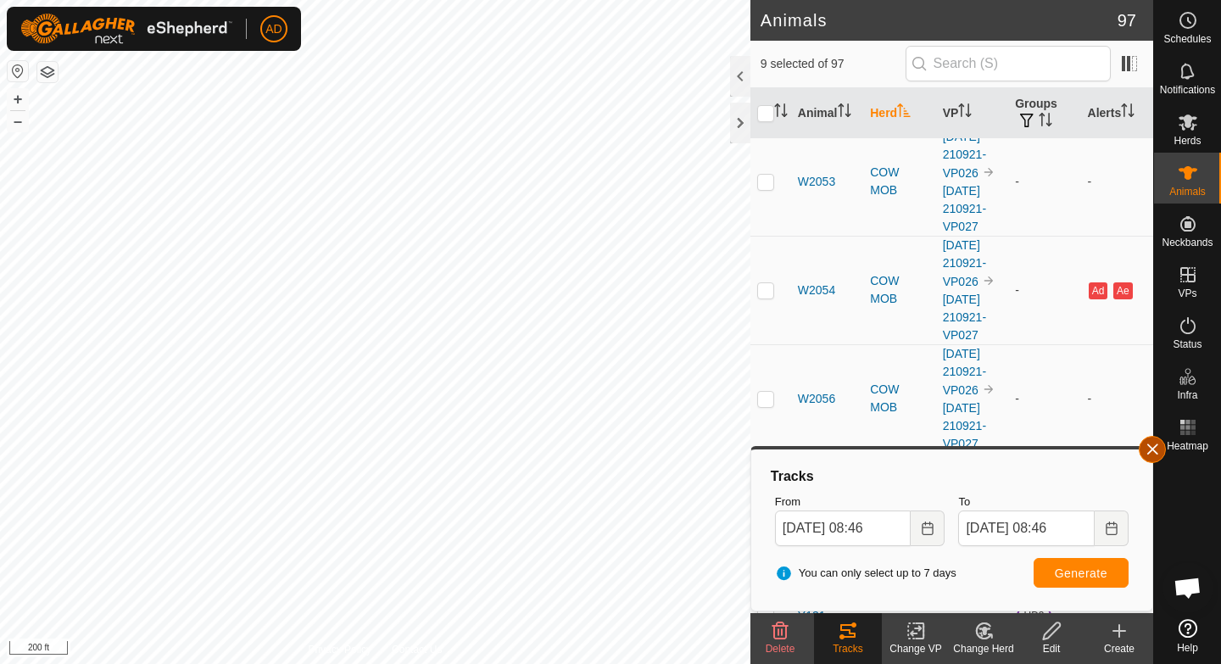
click at [1150, 454] on button "button" at bounding box center [1152, 449] width 27 height 27
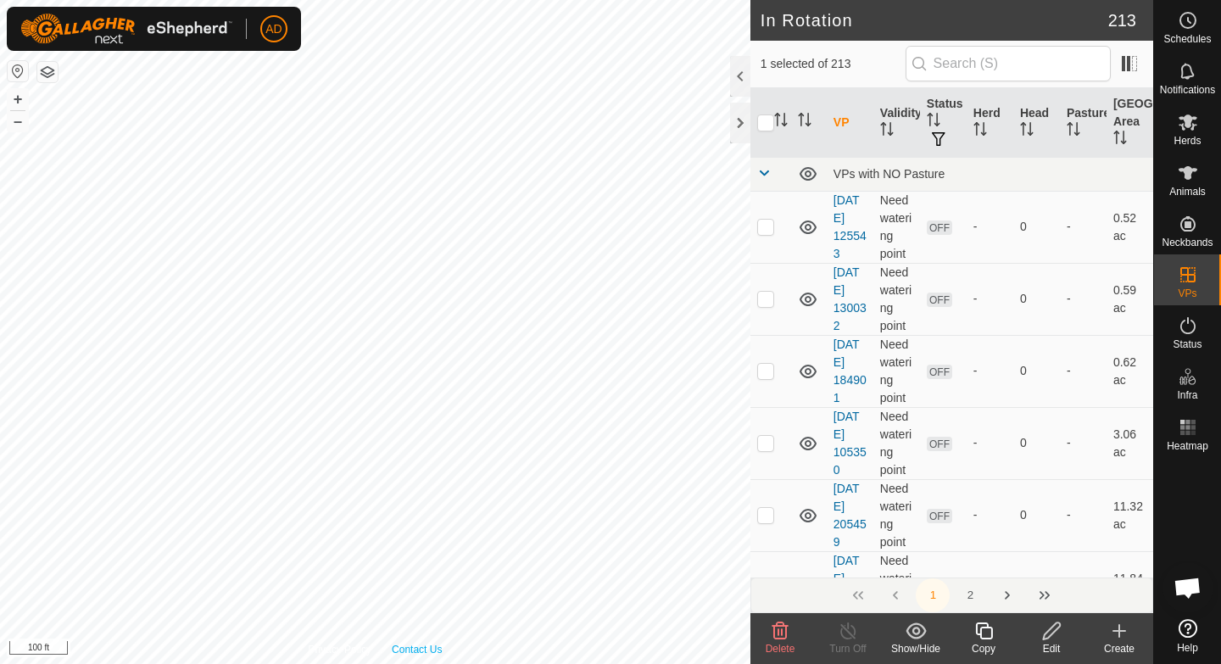
checkbox input "true"
click at [988, 627] on icon at bounding box center [983, 630] width 17 height 17
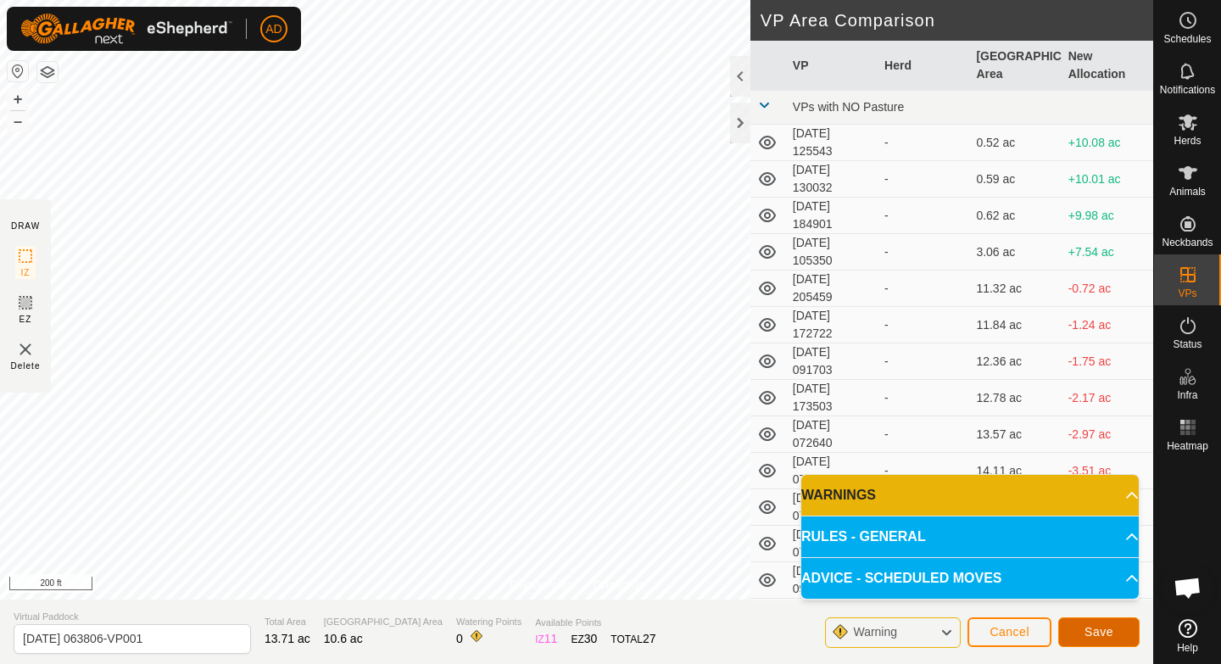
click at [1076, 631] on button "Save" at bounding box center [1098, 632] width 81 height 30
